Goal: Transaction & Acquisition: Purchase product/service

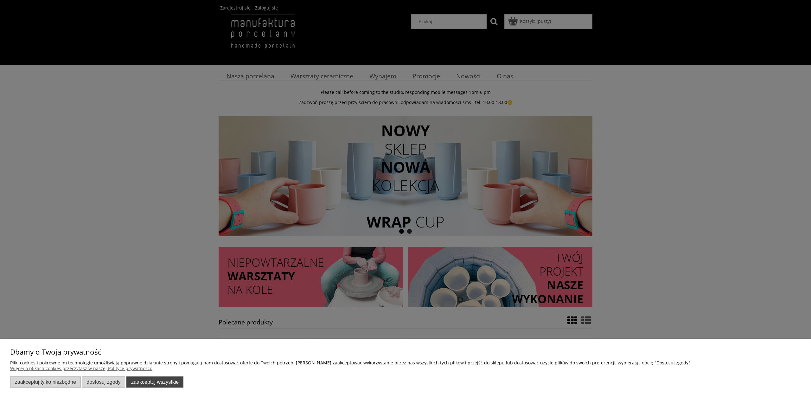
click at [167, 381] on button "Zaakceptuj wszystkie" at bounding box center [154, 381] width 57 height 11
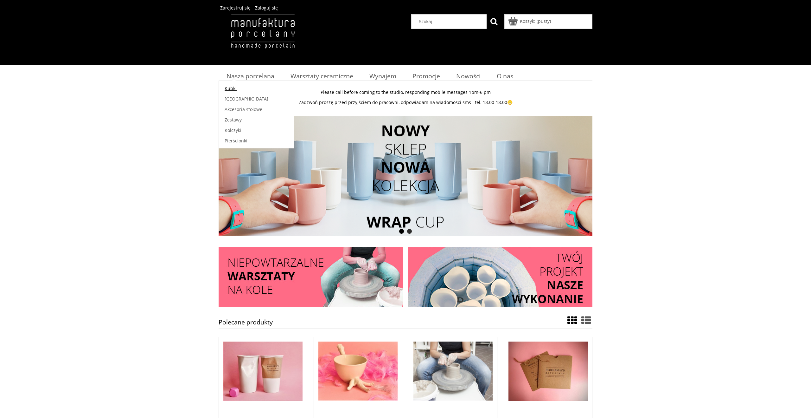
click at [227, 87] on span "Kubki" at bounding box center [231, 88] width 12 height 6
